Goal: Information Seeking & Learning: Learn about a topic

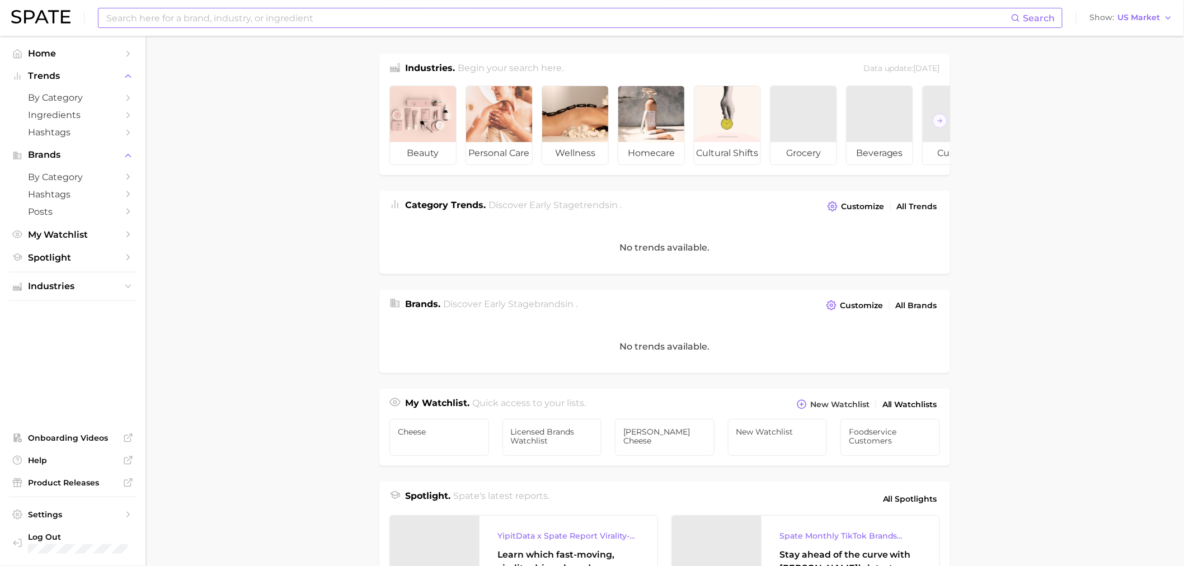
click at [242, 20] on input at bounding box center [558, 17] width 906 height 19
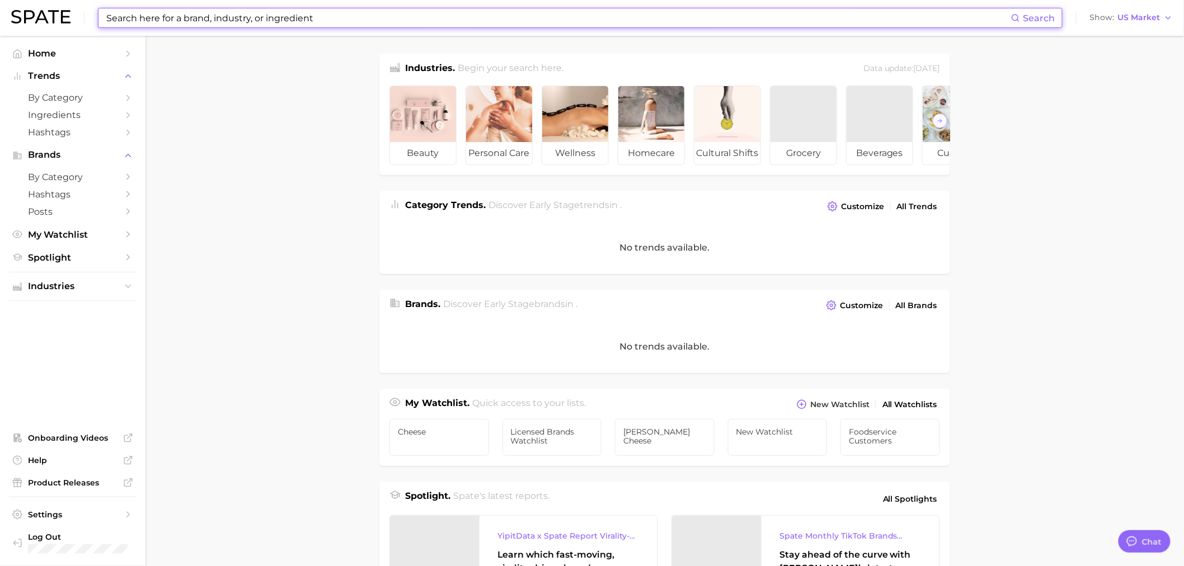
type textarea "x"
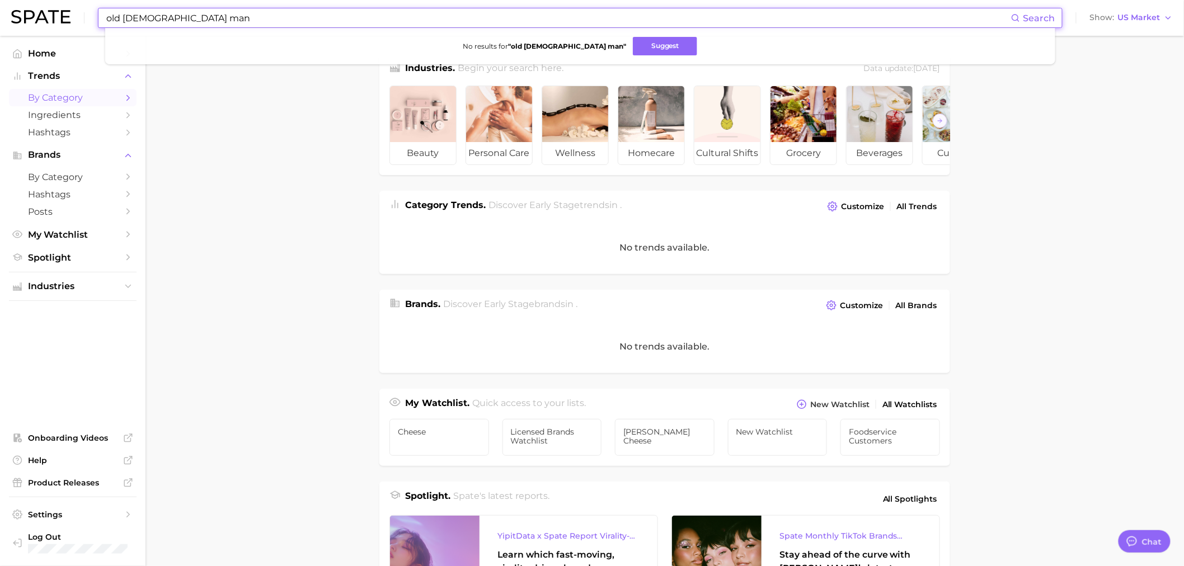
type input "old [DEMOGRAPHIC_DATA] man"
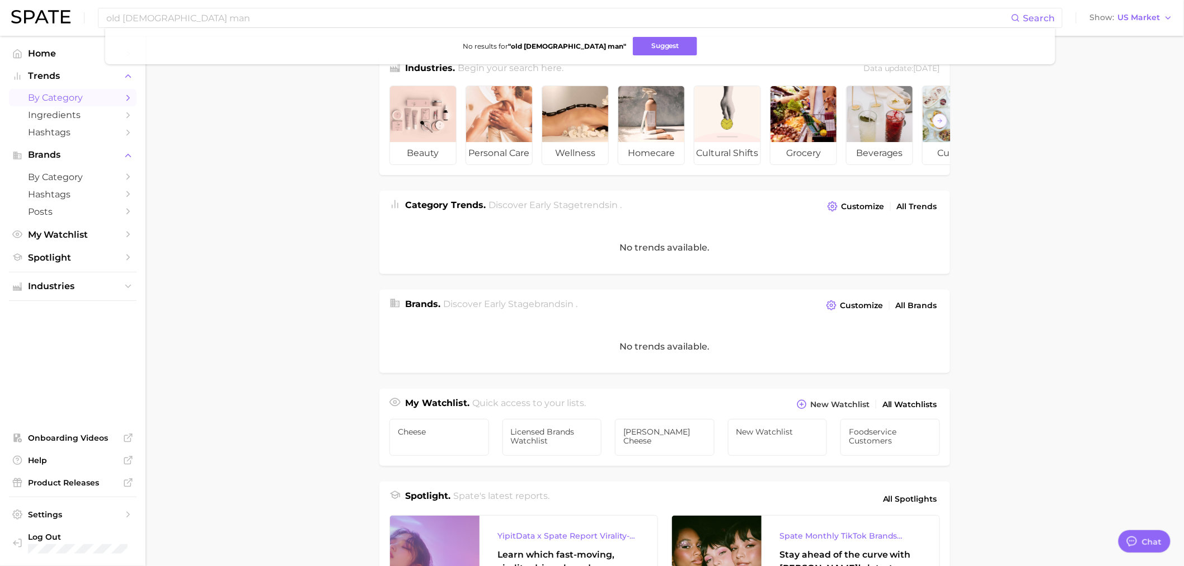
click at [65, 96] on span "by Category" at bounding box center [73, 97] width 90 height 11
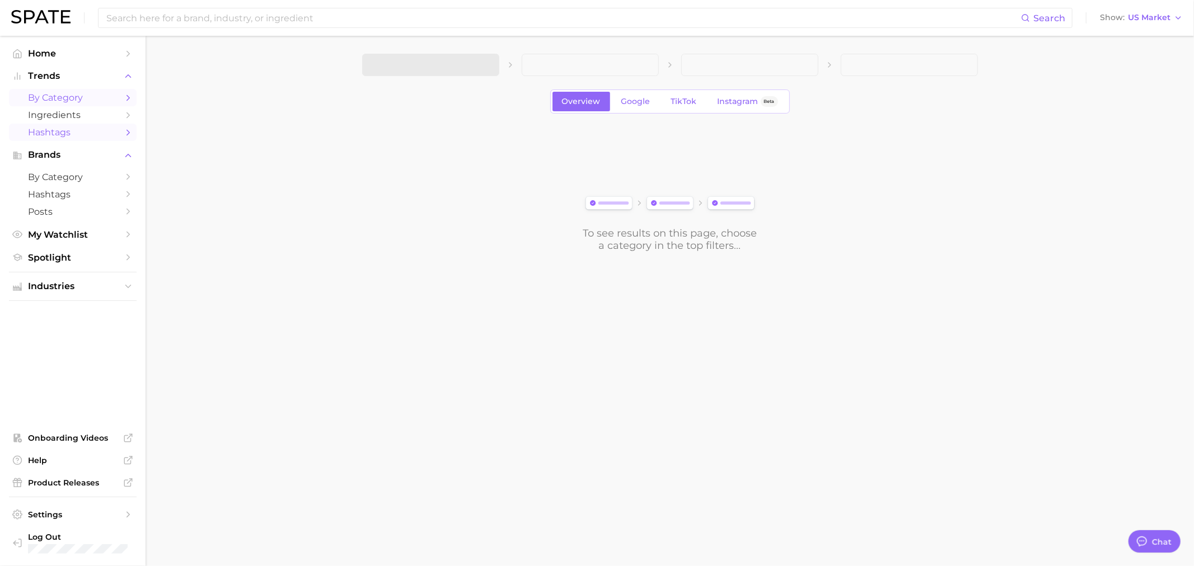
click at [70, 141] on link "Hashtags" at bounding box center [73, 132] width 128 height 17
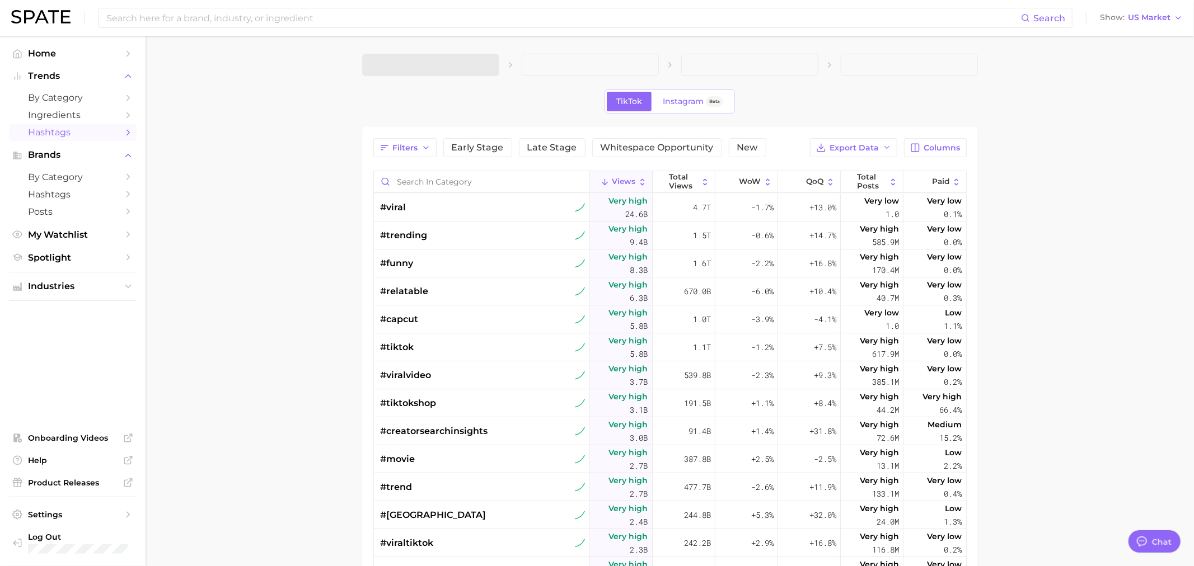
type textarea "x"
click at [469, 62] on button "1. Choose Category" at bounding box center [425, 65] width 137 height 22
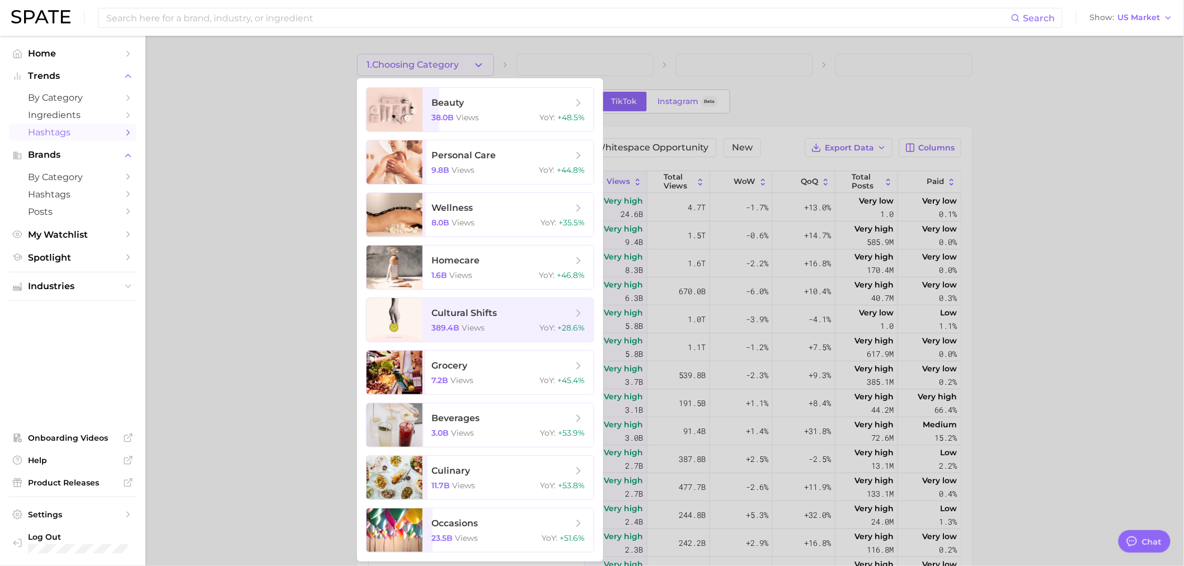
click at [556, 69] on div at bounding box center [592, 283] width 1184 height 566
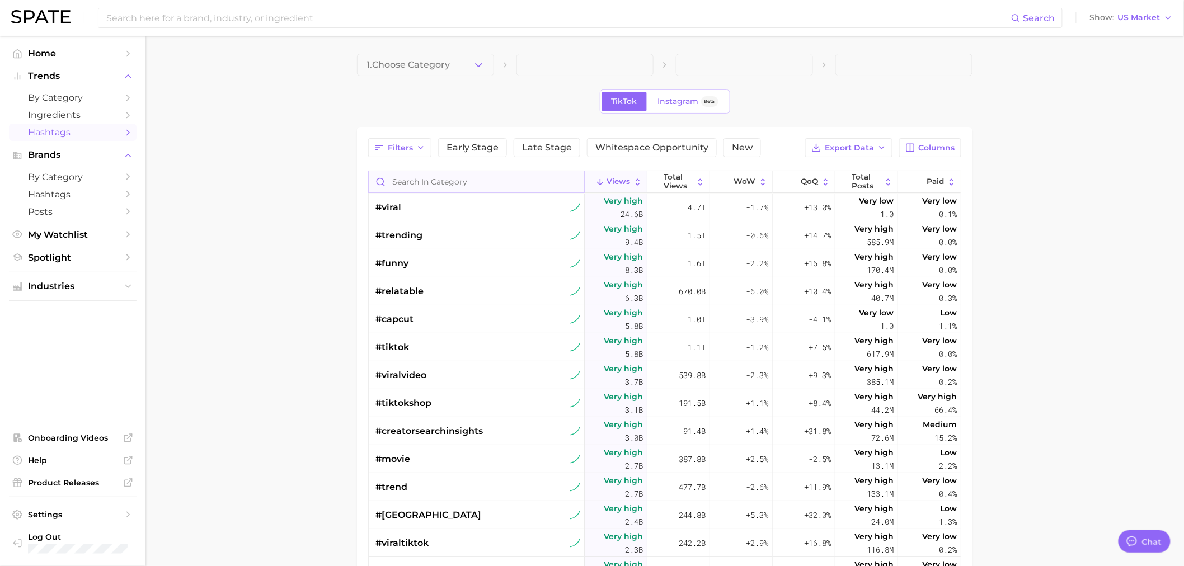
click at [444, 184] on input "Search in category" at bounding box center [477, 181] width 216 height 21
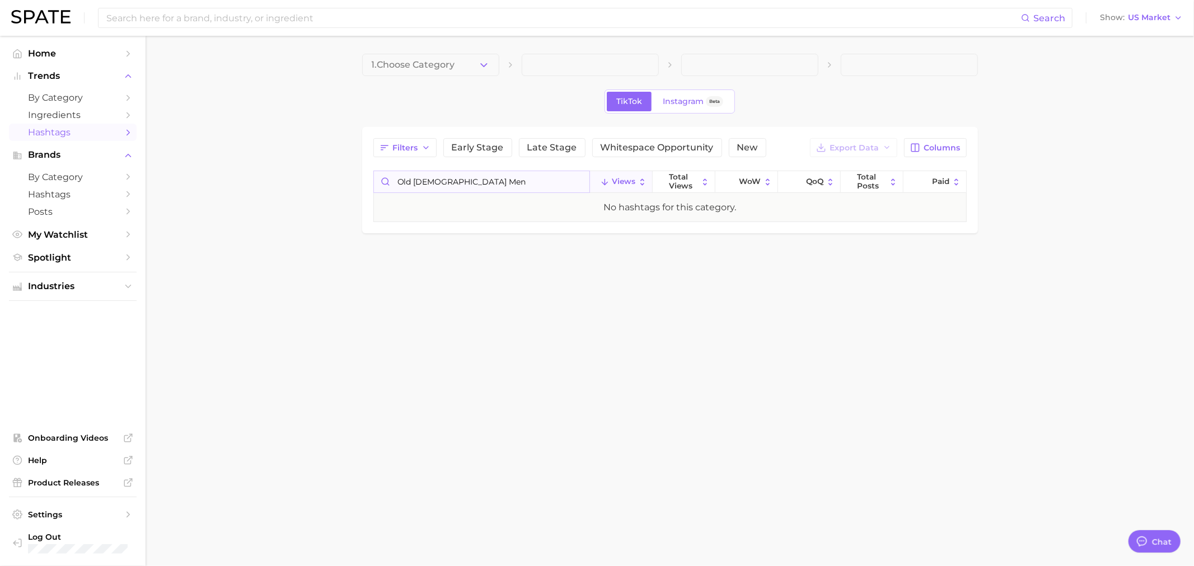
type input "old [DEMOGRAPHIC_DATA] men"
drag, startPoint x: 457, startPoint y: 181, endPoint x: 372, endPoint y: 179, distance: 84.6
click at [372, 179] on div "Filters Early Stage Late Stage Whitespace Opportunity New Export Data Columns o…" at bounding box center [670, 180] width 616 height 106
click at [64, 192] on span "Hashtags" at bounding box center [73, 194] width 90 height 11
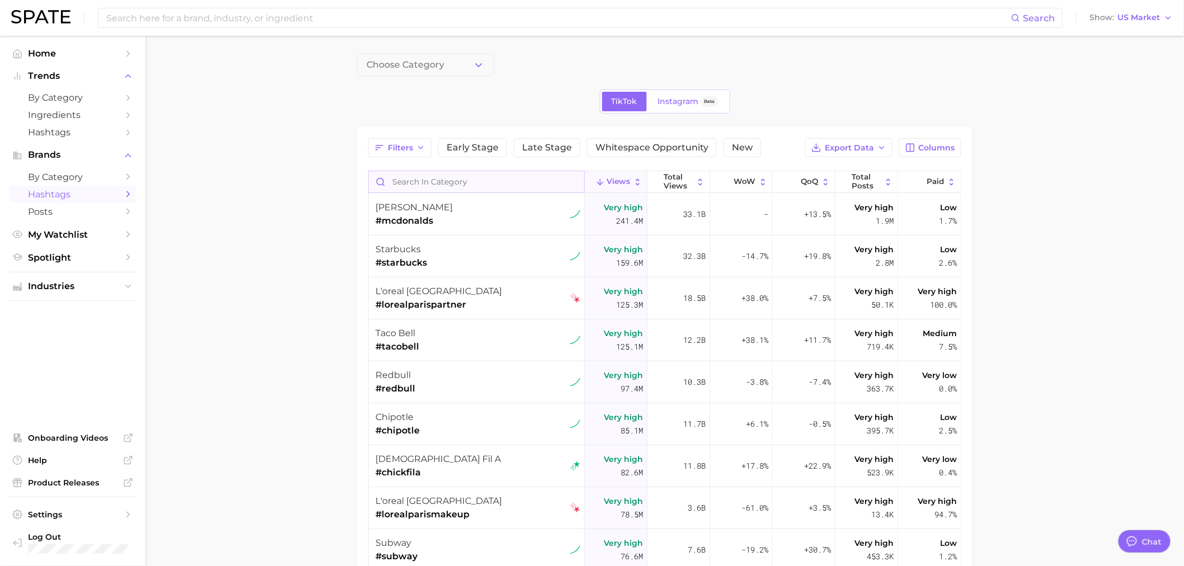
click at [426, 181] on input "Search in category" at bounding box center [477, 181] width 216 height 21
paste input "old [DEMOGRAPHIC_DATA] men"
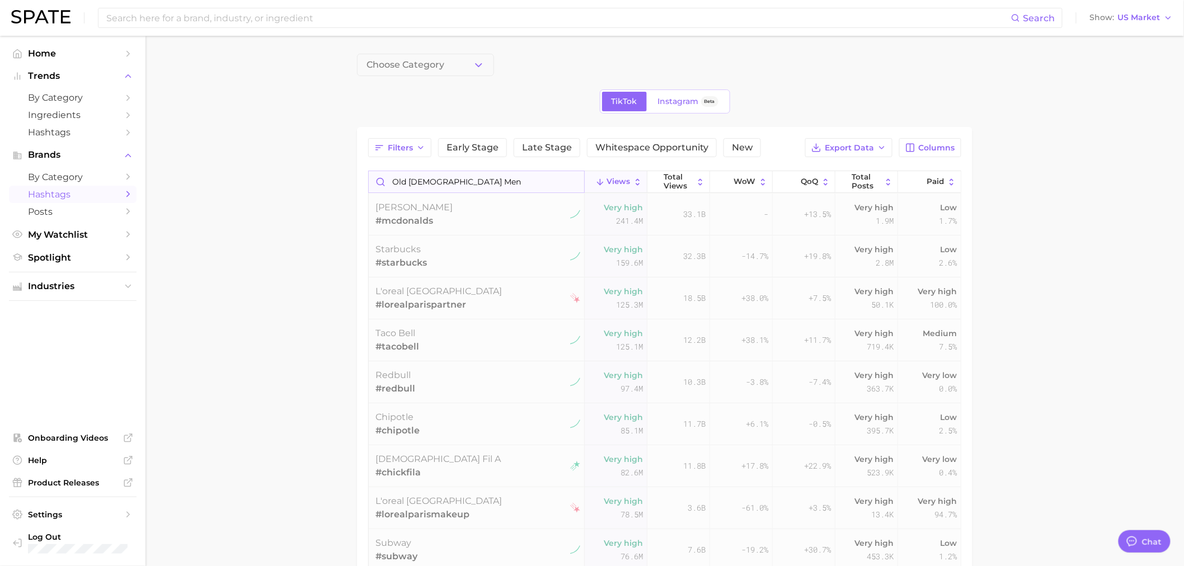
type input "old [DEMOGRAPHIC_DATA] men"
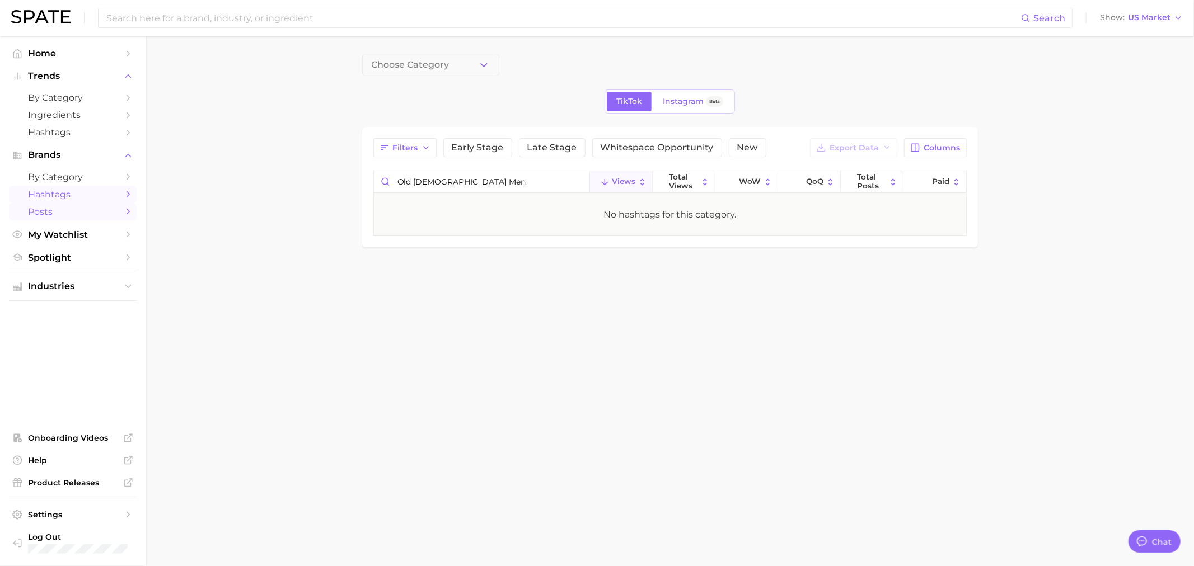
click at [52, 215] on span "Posts" at bounding box center [73, 212] width 90 height 11
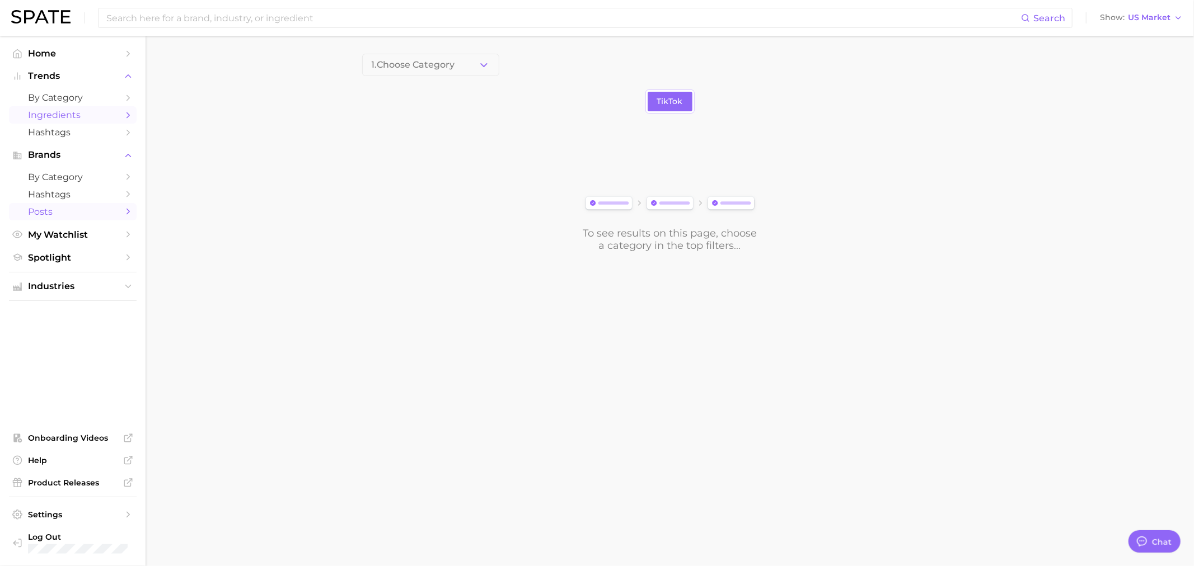
click at [73, 115] on span "Ingredients" at bounding box center [73, 115] width 90 height 11
click at [62, 78] on span "Trends" at bounding box center [73, 76] width 90 height 10
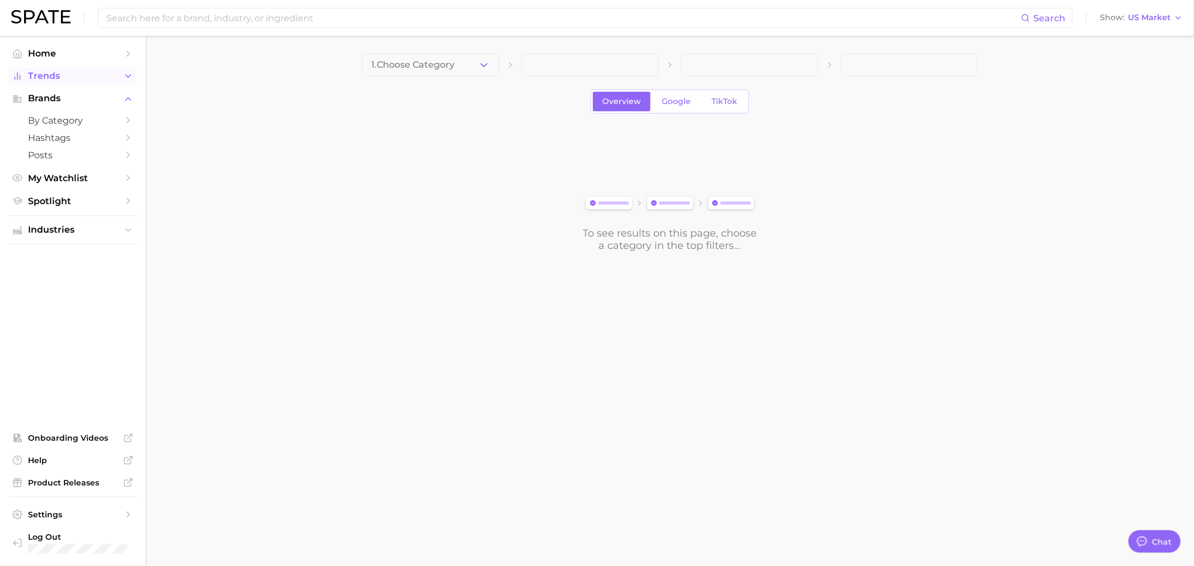
click at [62, 78] on span "Trends" at bounding box center [73, 76] width 90 height 10
click at [68, 81] on span "Trends" at bounding box center [73, 76] width 90 height 10
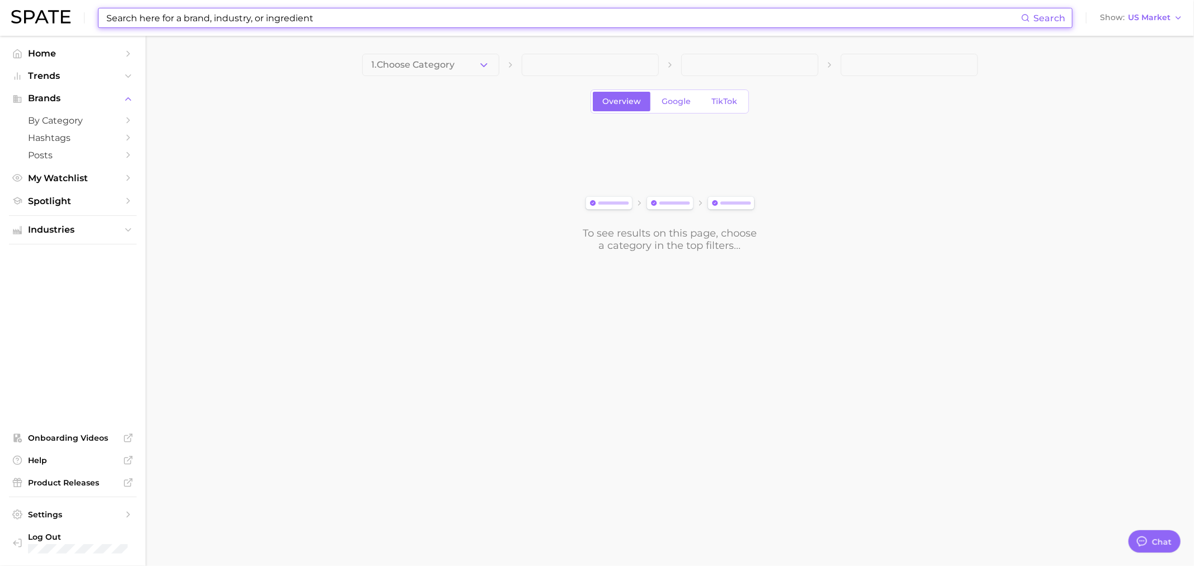
click at [165, 15] on input at bounding box center [563, 17] width 916 height 19
paste input "old [DEMOGRAPHIC_DATA] men"
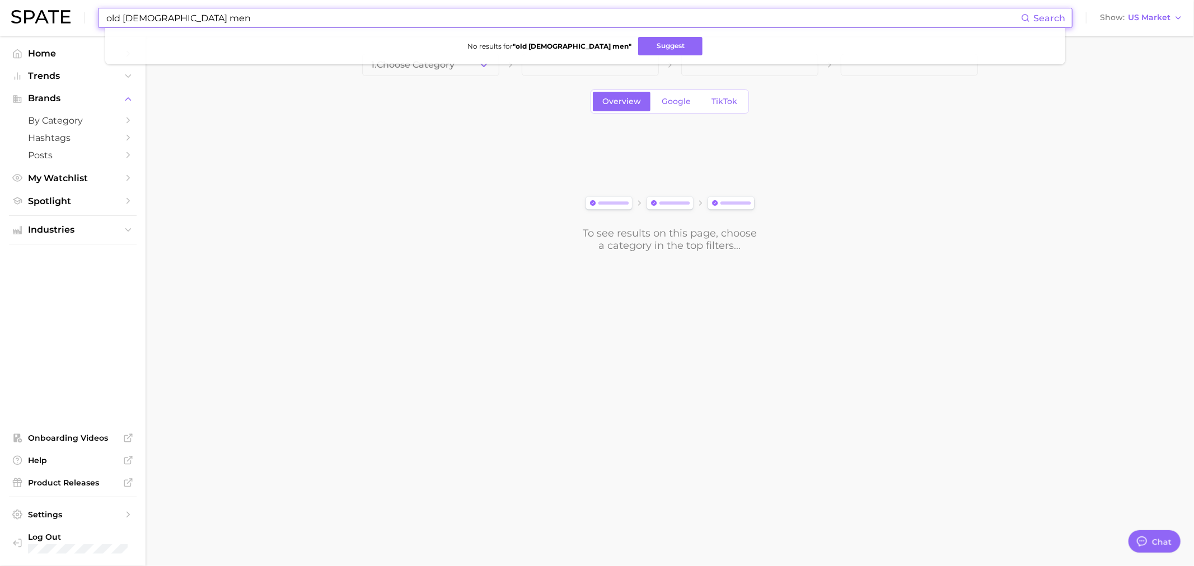
type input "old [DEMOGRAPHIC_DATA] men"
click at [1050, 18] on span "Search" at bounding box center [1049, 18] width 32 height 11
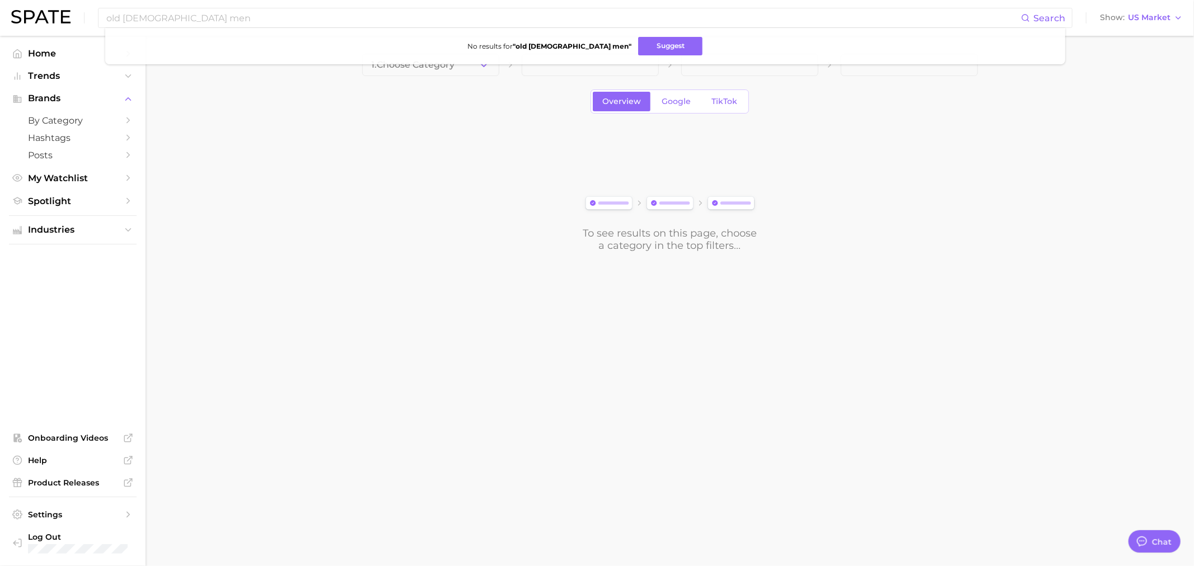
click at [52, 43] on nav "Home Trends Brands by Category Hashtags Posts My Watchlist Spotlight Industries…" at bounding box center [73, 301] width 146 height 531
click at [41, 58] on span "Home" at bounding box center [73, 53] width 90 height 11
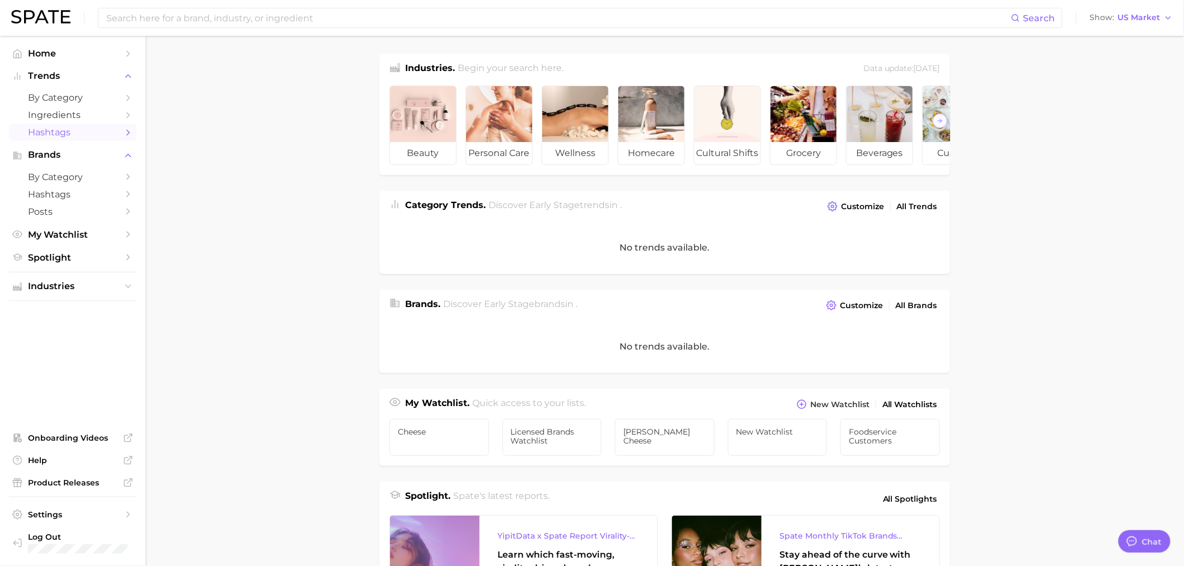
click at [63, 135] on span "Hashtags" at bounding box center [73, 132] width 90 height 11
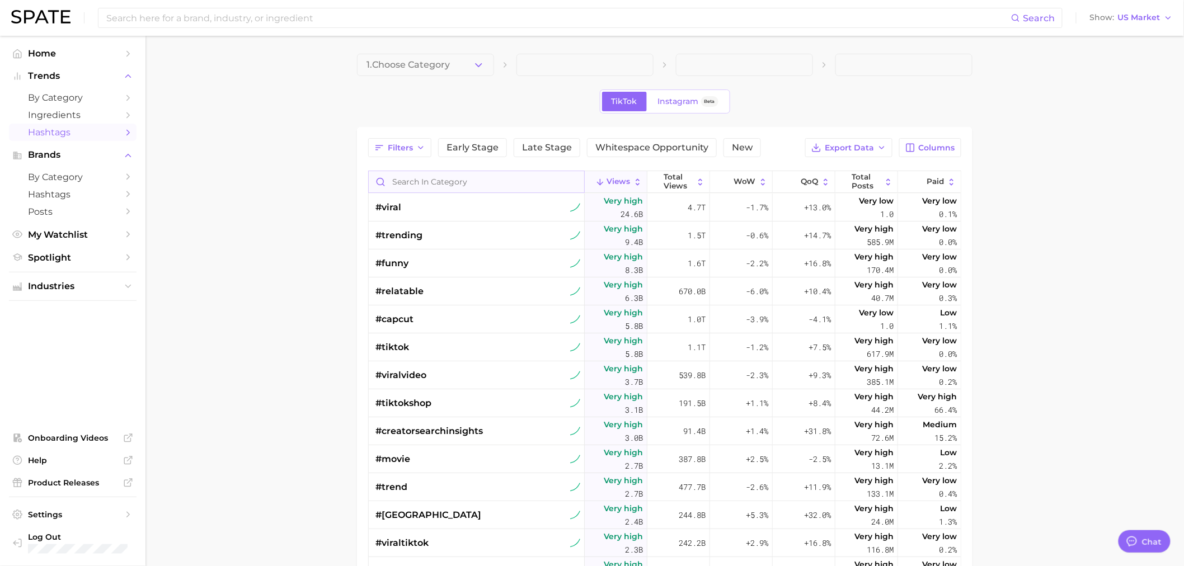
click at [443, 181] on input "Search in category" at bounding box center [477, 181] width 216 height 21
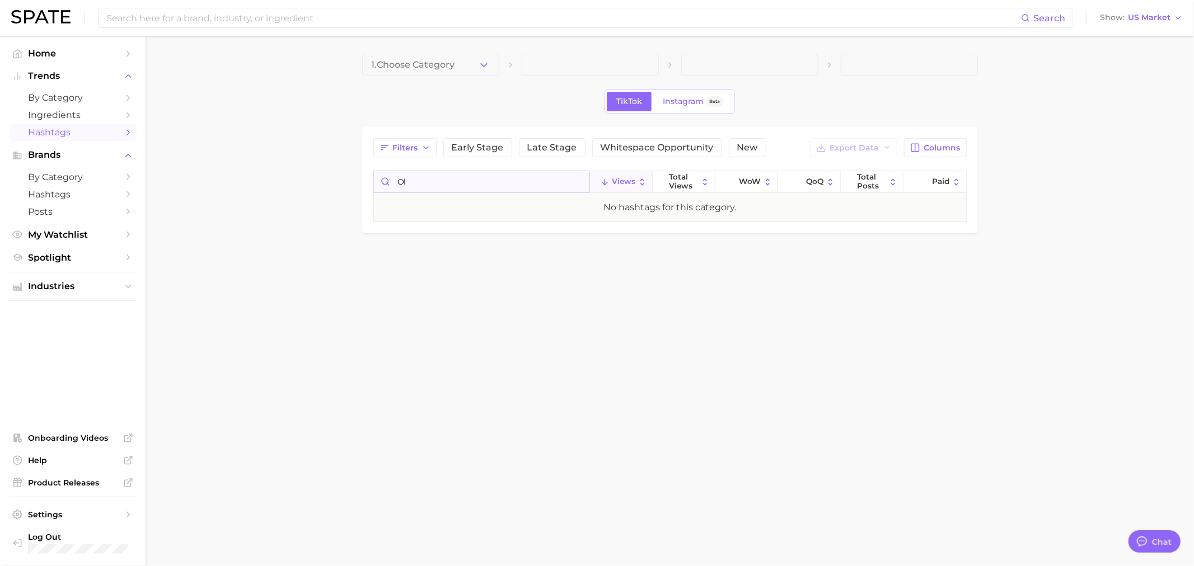
type input "o"
type input "[DEMOGRAPHIC_DATA]"
